Goal: Task Accomplishment & Management: Complete application form

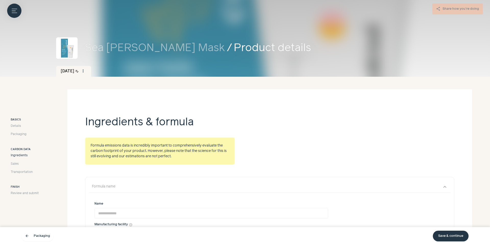
scroll to position [131, 0]
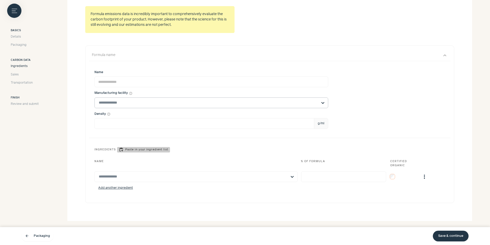
click at [176, 103] on input "text" at bounding box center [208, 103] width 219 height 10
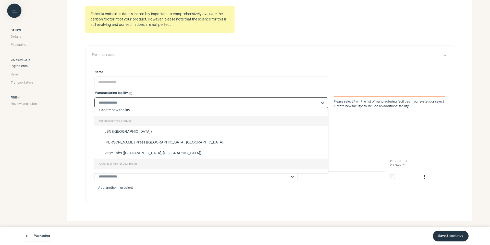
scroll to position [16, 0]
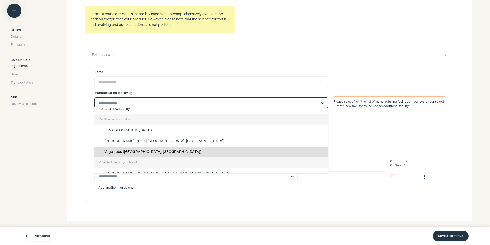
click at [143, 147] on div "Vege Labs ([GEOGRAPHIC_DATA], [GEOGRAPHIC_DATA])" at bounding box center [211, 151] width 234 height 11
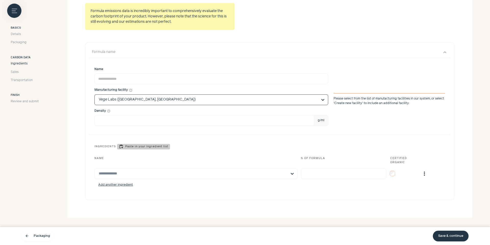
scroll to position [135, 0]
click at [17, 70] on span "Sales" at bounding box center [15, 71] width 8 height 5
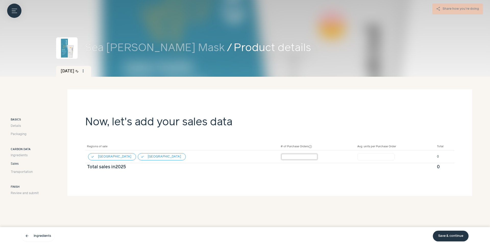
type input "*"
click at [281, 154] on input "*" at bounding box center [299, 156] width 37 height 7
click at [357, 156] on input "*" at bounding box center [375, 156] width 37 height 7
type input "****"
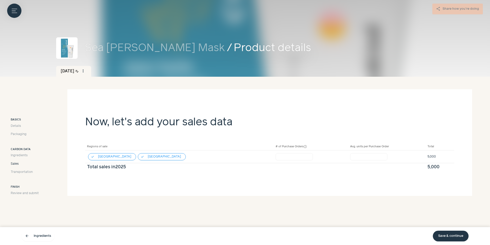
click at [438, 230] on div "arrow_back Ingredients Save & continue" at bounding box center [244, 236] width 447 height 14
click at [439, 237] on link "Save & continue" at bounding box center [451, 235] width 36 height 11
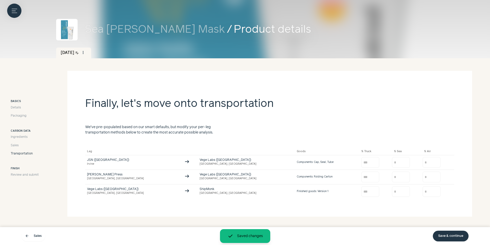
scroll to position [22, 0]
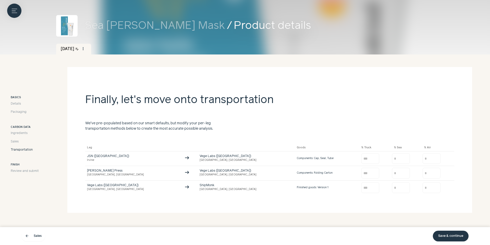
click at [439, 234] on link "Save & continue" at bounding box center [451, 235] width 36 height 11
